Goal: Transaction & Acquisition: Purchase product/service

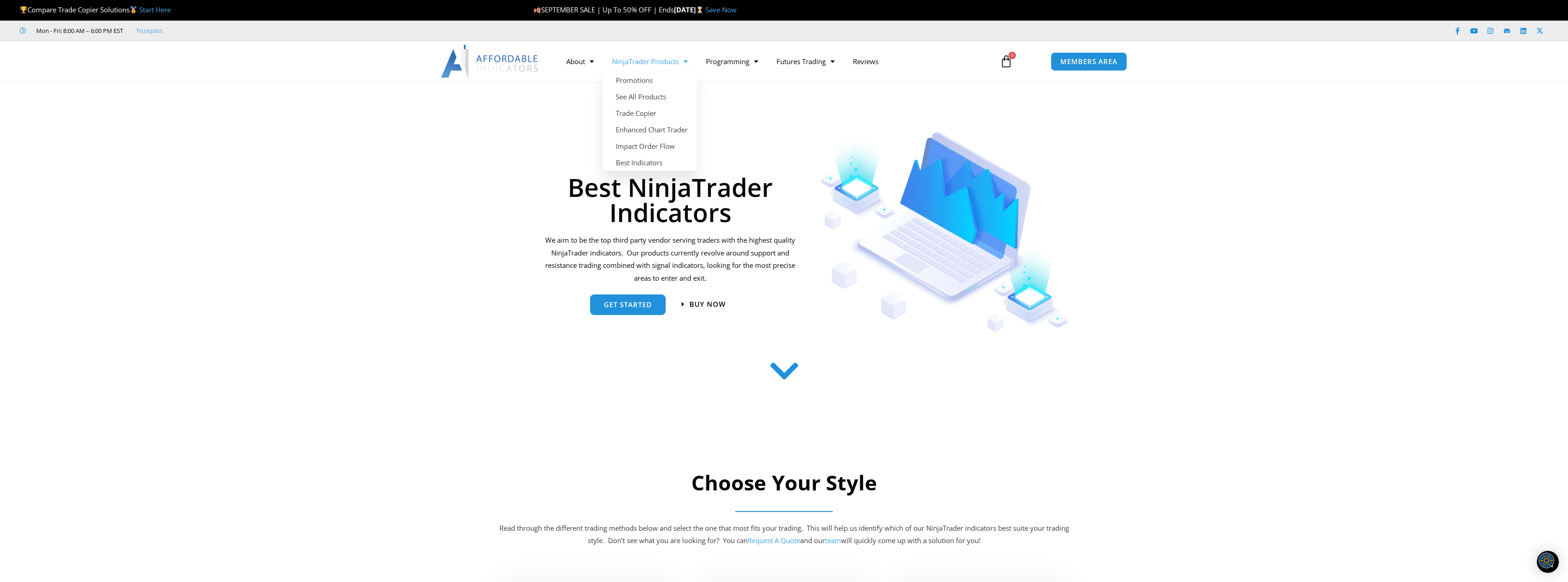
click at [642, 61] on link "NinjaTrader Products" at bounding box center [649, 61] width 94 height 21
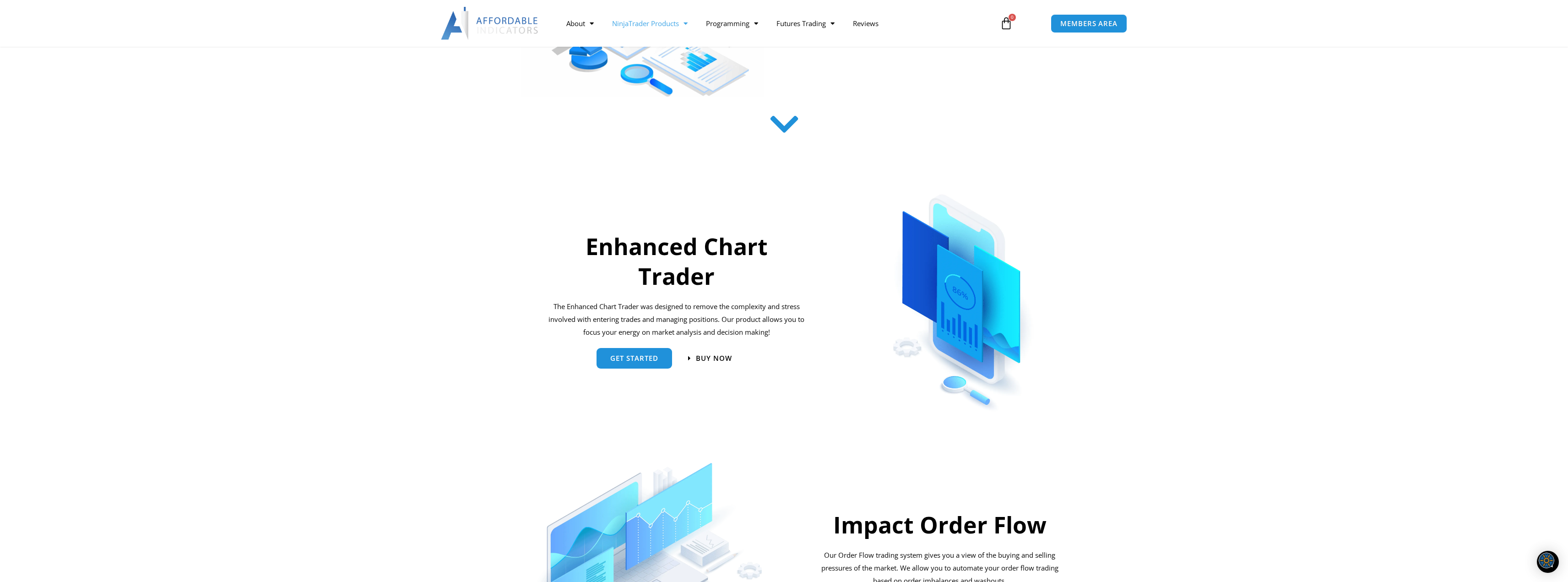
scroll to position [183, 0]
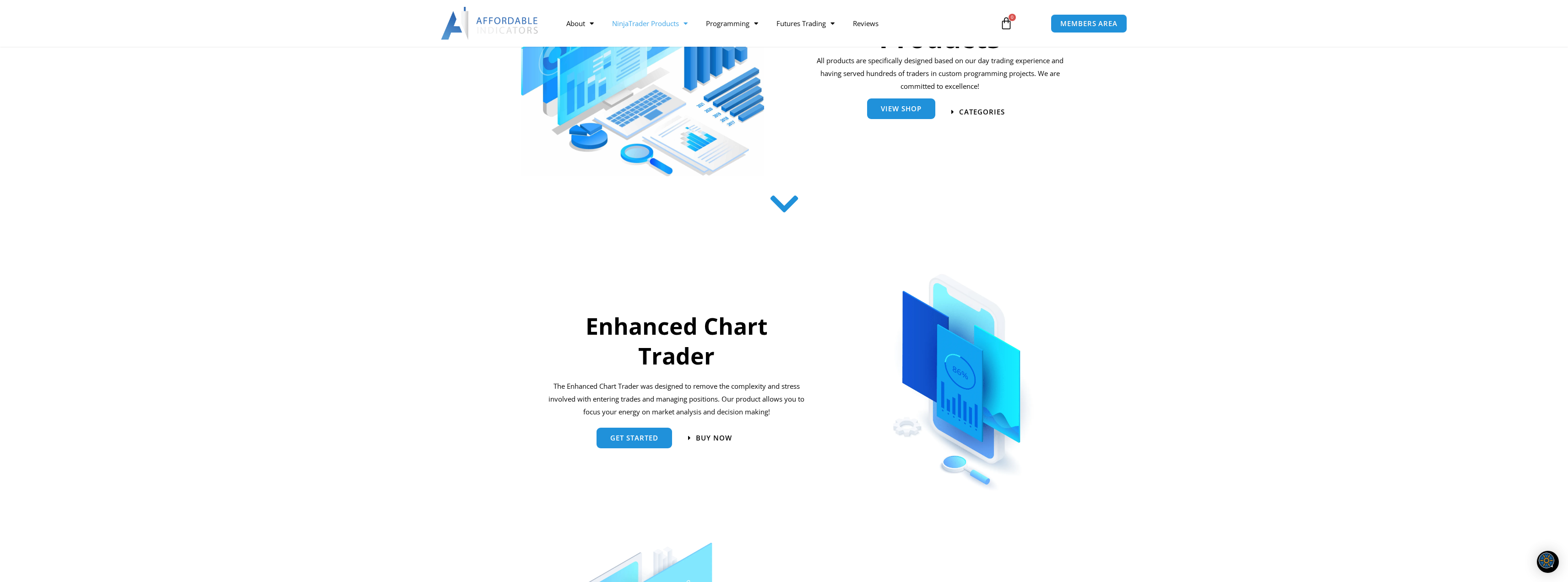
click at [912, 115] on link "View Shop" at bounding box center [901, 110] width 68 height 21
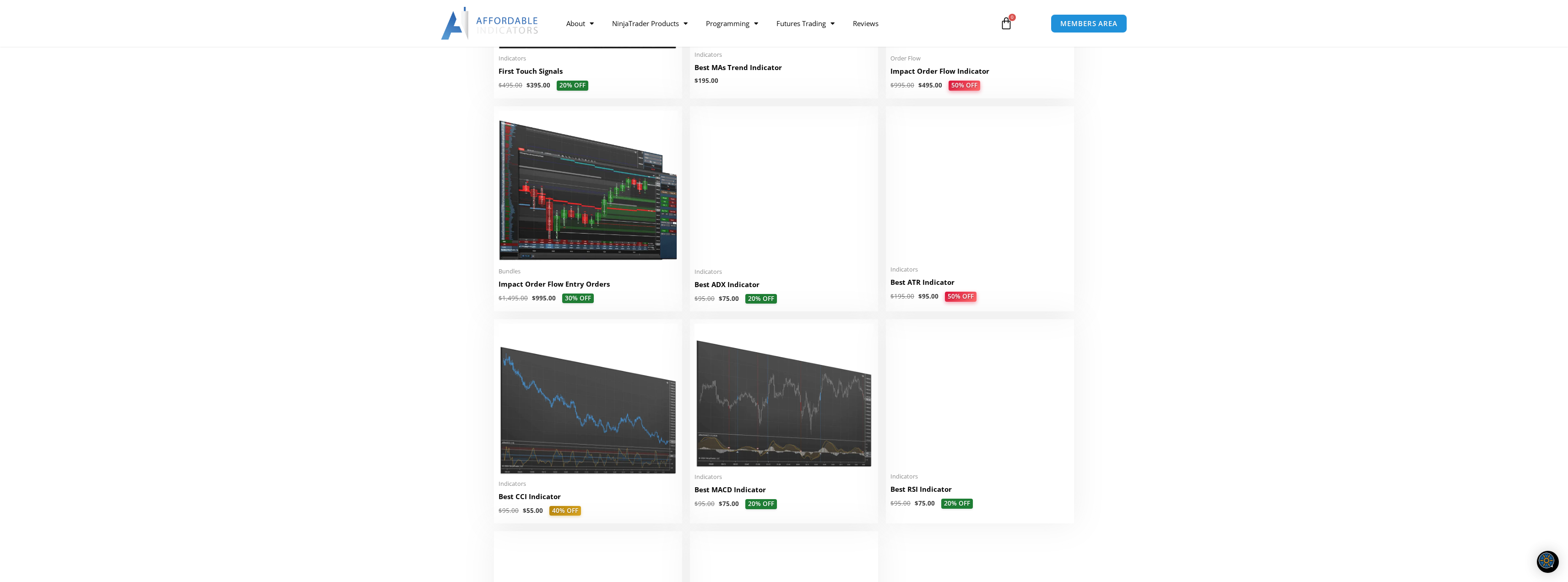
scroll to position [1603, 0]
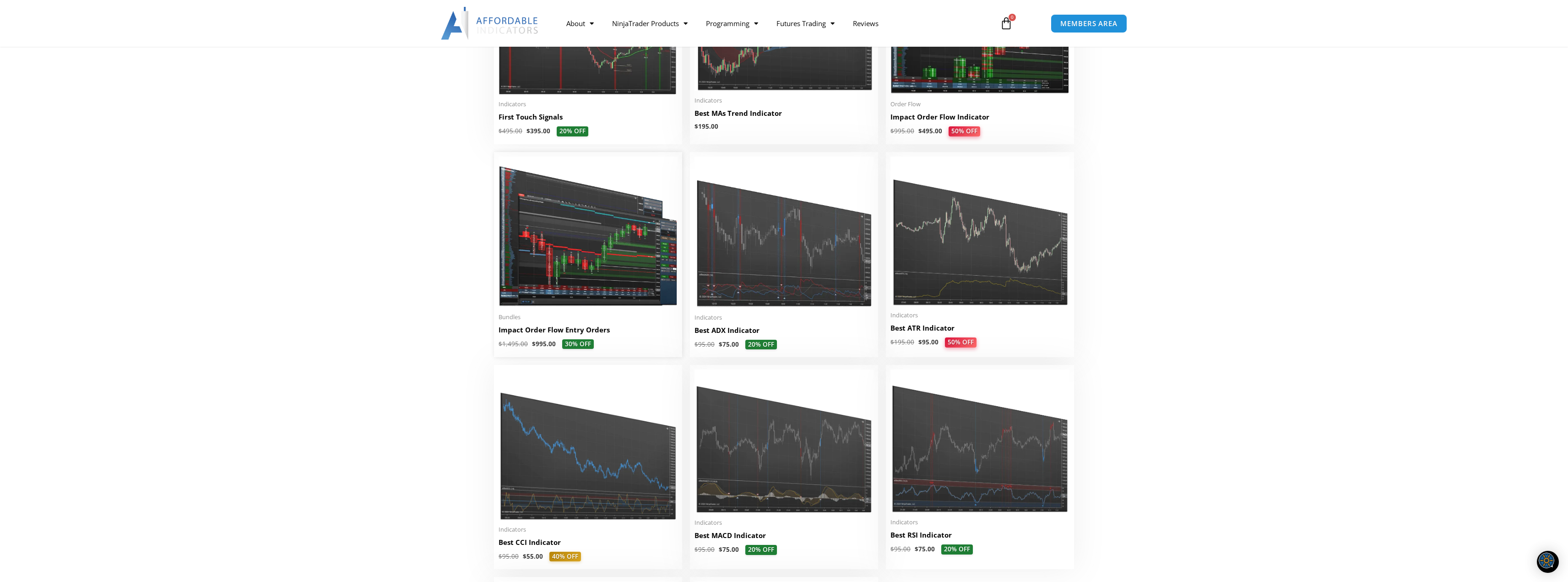
click at [559, 264] on img at bounding box center [587, 231] width 179 height 151
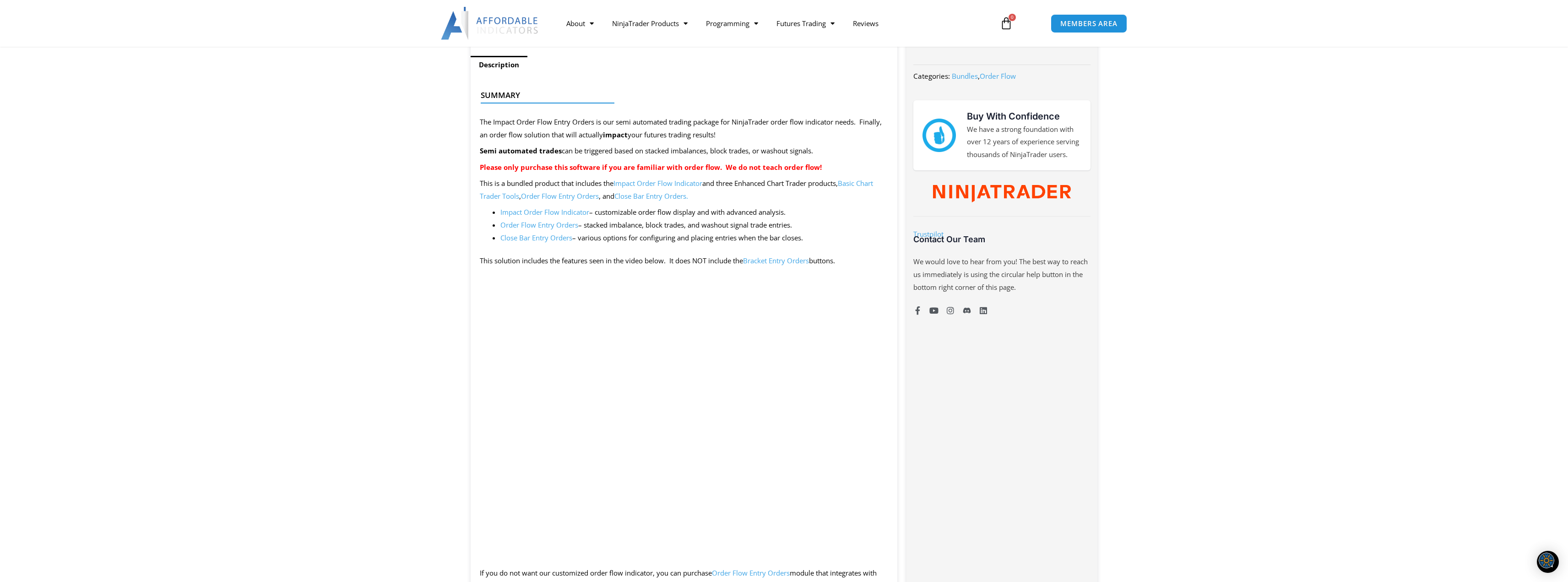
scroll to position [412, 0]
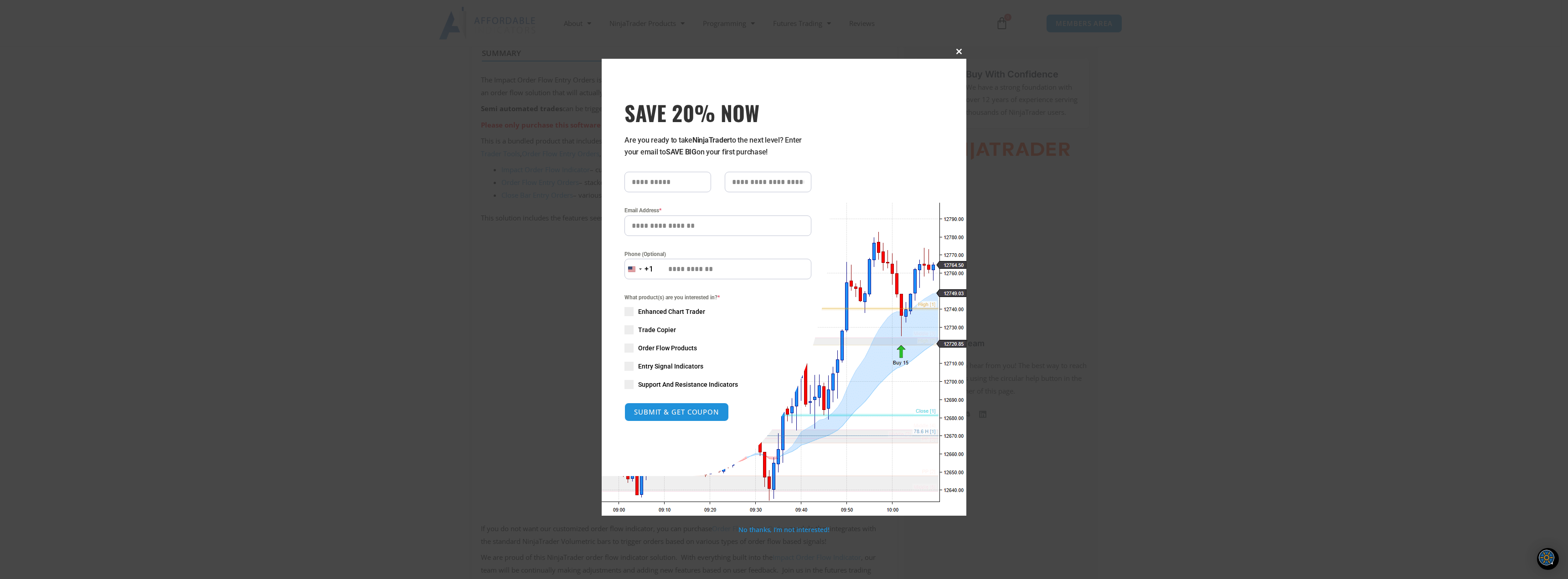
click at [959, 53] on span "SAVE 20% NOW popup" at bounding box center [959, 52] width 15 height 5
